Goal: Obtain resource: Download file/media

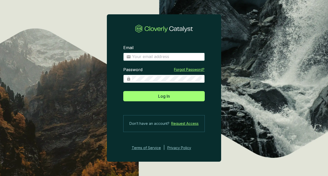
type input "michel@grogenics.eco"
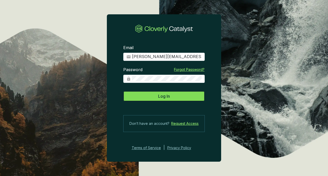
click at [147, 96] on button "Log In" at bounding box center [163, 96] width 81 height 10
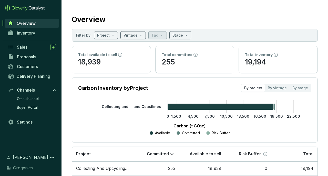
scroll to position [2, 0]
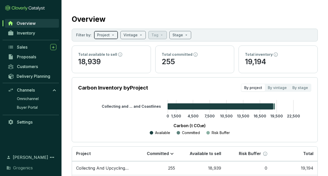
click at [104, 35] on input "search" at bounding box center [103, 35] width 13 height 8
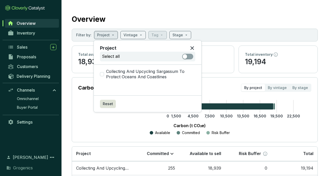
click at [78, 127] on icon "0 1,500 4,500 7,500 10,500 13,500 16,500 19,500 22,500 Collecting and ... and C…" at bounding box center [189, 118] width 233 height 36
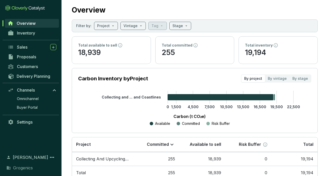
scroll to position [0, 0]
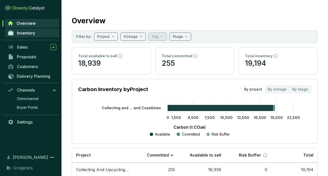
click at [21, 31] on span "Inventory" at bounding box center [26, 32] width 18 height 5
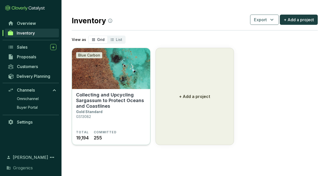
click at [94, 101] on p "Collecting and Upcycling Sargassum to Protect Oceans and Coastlines" at bounding box center [111, 100] width 70 height 17
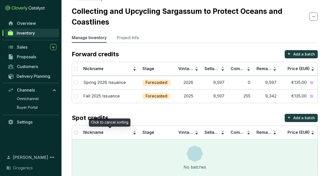
scroll to position [6, 0]
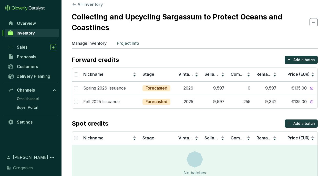
click at [127, 43] on p "Project Info" at bounding box center [128, 43] width 22 height 6
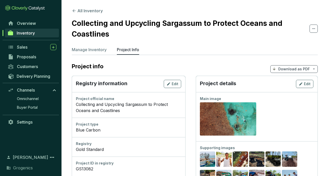
click at [292, 69] on p "Download as PDF" at bounding box center [294, 69] width 32 height 5
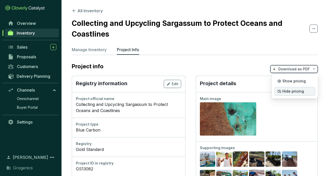
click at [287, 90] on span "Hide pricing" at bounding box center [293, 91] width 22 height 4
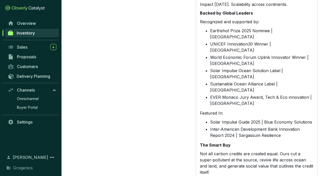
scroll to position [1073, 0]
